Goal: Contribute content: Add original content to the website for others to see

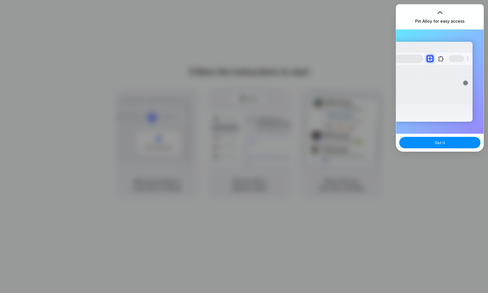
click at [483, 33] on div "Extensions Alloy · AI Prototyping for..." at bounding box center [439, 82] width 87 height 104
click at [437, 142] on span "Got it" at bounding box center [440, 142] width 10 height 5
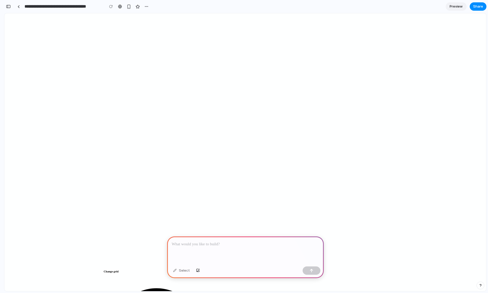
click at [230, 242] on p at bounding box center [245, 245] width 147 height 6
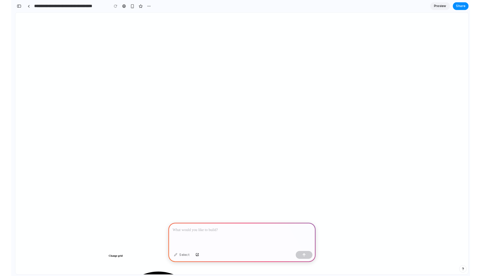
scroll to position [168, 0]
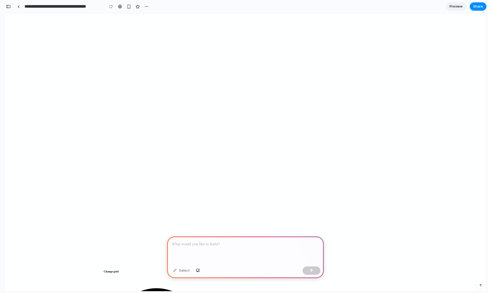
click at [190, 244] on p at bounding box center [245, 245] width 147 height 6
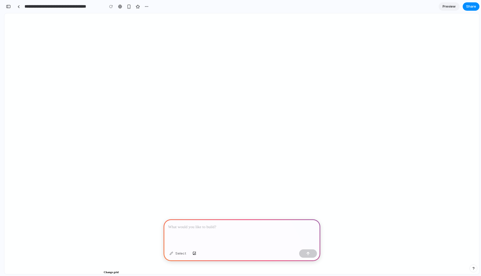
click at [208, 231] on div at bounding box center [241, 233] width 157 height 28
click at [449, 8] on span "Preview" at bounding box center [448, 6] width 13 height 5
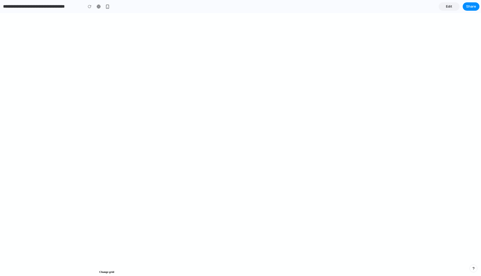
click at [448, 6] on span "Edit" at bounding box center [449, 6] width 6 height 5
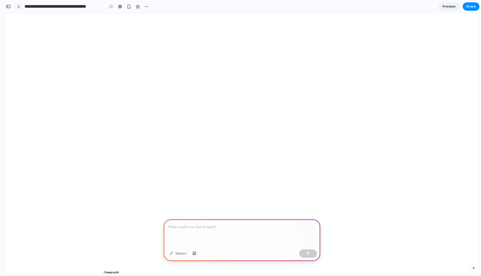
click at [18, 5] on div at bounding box center [18, 6] width 2 height 3
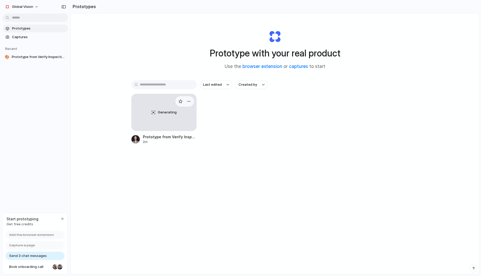
click at [163, 117] on div "Generating" at bounding box center [164, 112] width 65 height 37
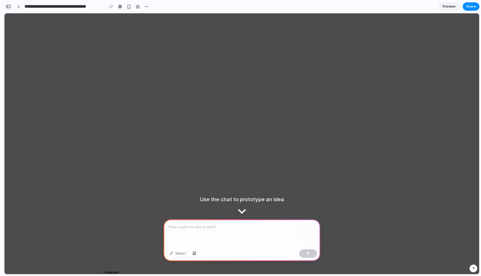
click at [9, 7] on div "button" at bounding box center [8, 7] width 5 height 4
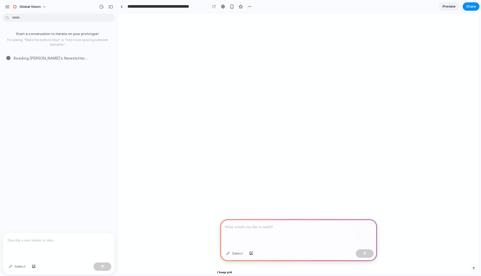
click at [60, 250] on div at bounding box center [59, 246] width 112 height 28
click at [101, 266] on div at bounding box center [102, 266] width 18 height 8
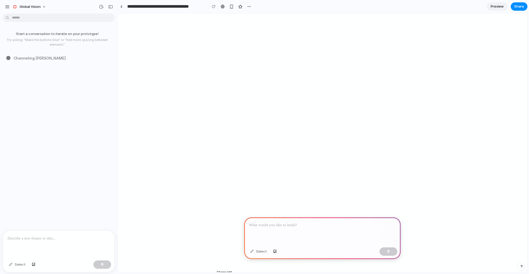
click at [307, 234] on div at bounding box center [322, 231] width 157 height 28
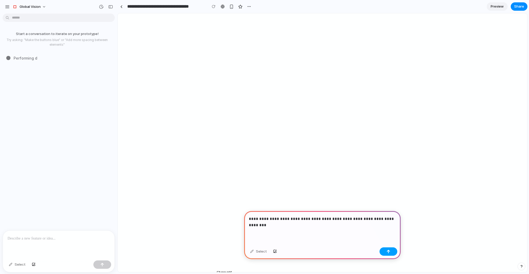
click at [393, 253] on button "button" at bounding box center [389, 251] width 18 height 8
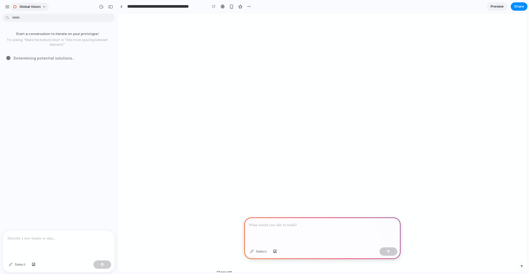
click at [25, 8] on span "Global Vision" at bounding box center [30, 6] width 21 height 5
click at [4, 6] on div "Settings Invite members Change theme Sign out" at bounding box center [264, 137] width 529 height 274
click at [123, 5] on link at bounding box center [121, 7] width 8 height 8
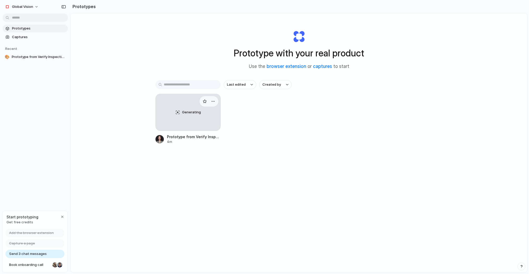
click at [214, 119] on div "Generating" at bounding box center [188, 112] width 65 height 37
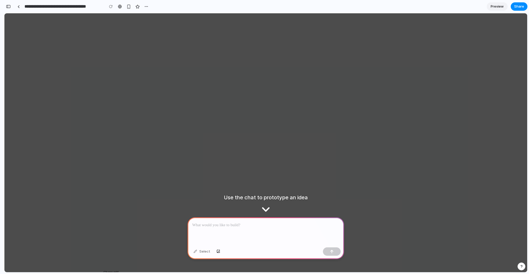
click at [258, 238] on div at bounding box center [266, 231] width 157 height 28
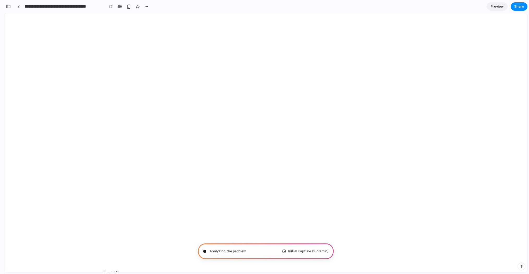
type input "**********"
